Goal: Communication & Community: Share content

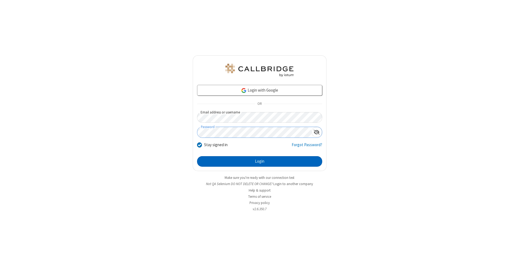
click at [260, 162] on button "Login" at bounding box center [259, 161] width 125 height 11
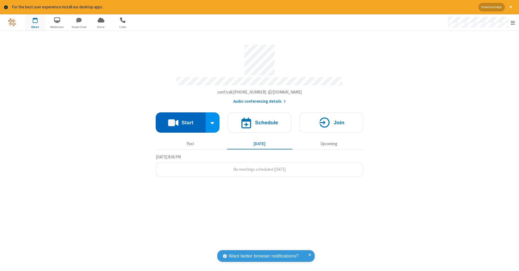
click at [181, 120] on button "Start" at bounding box center [181, 122] width 50 height 20
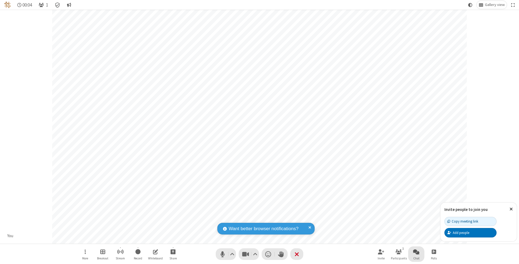
click at [416, 251] on span "Open chat" at bounding box center [416, 251] width 6 height 7
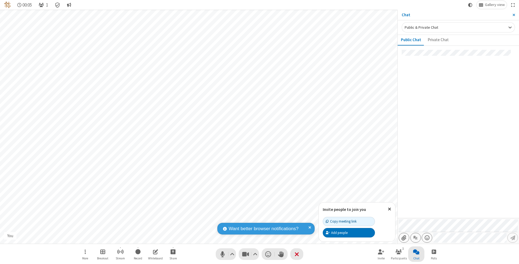
type input "C:\fakepath\doc_test.docx"
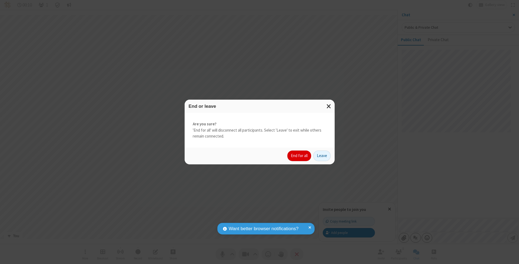
click at [300, 155] on button "End for all" at bounding box center [299, 155] width 24 height 11
